Goal: Navigation & Orientation: Go to known website

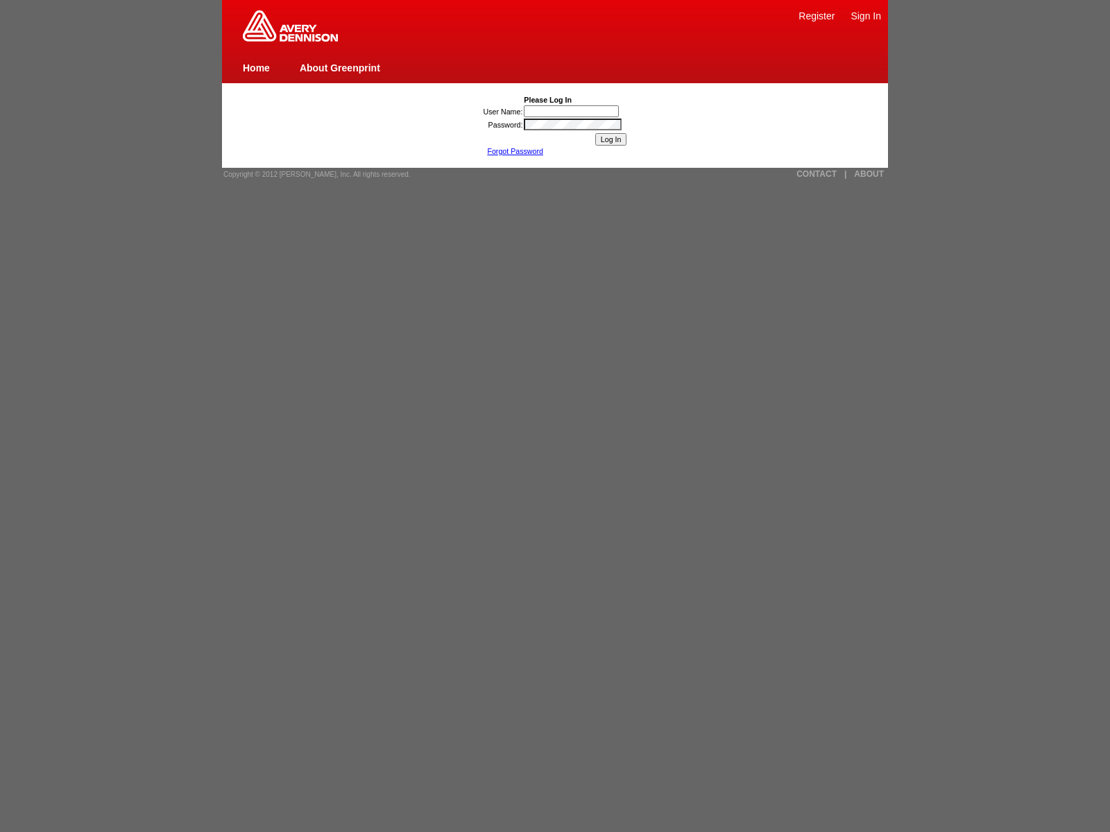
click at [290, 39] on img at bounding box center [290, 25] width 95 height 31
